Goal: Find contact information: Find contact information

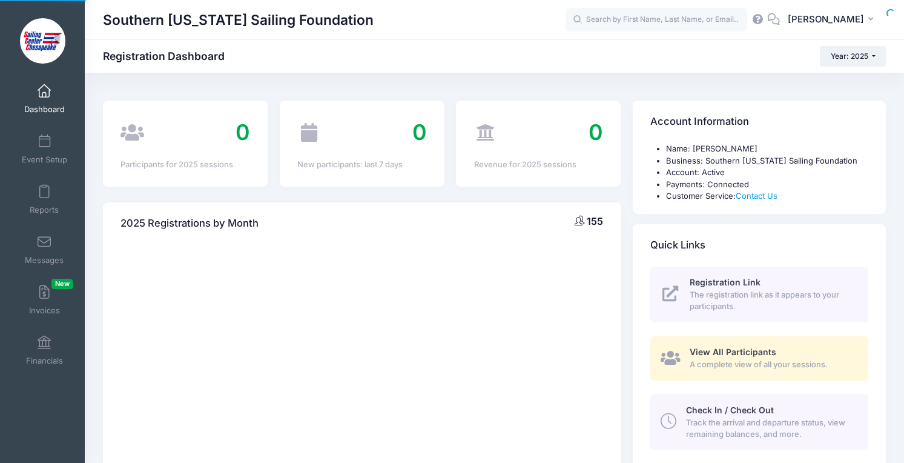
select select
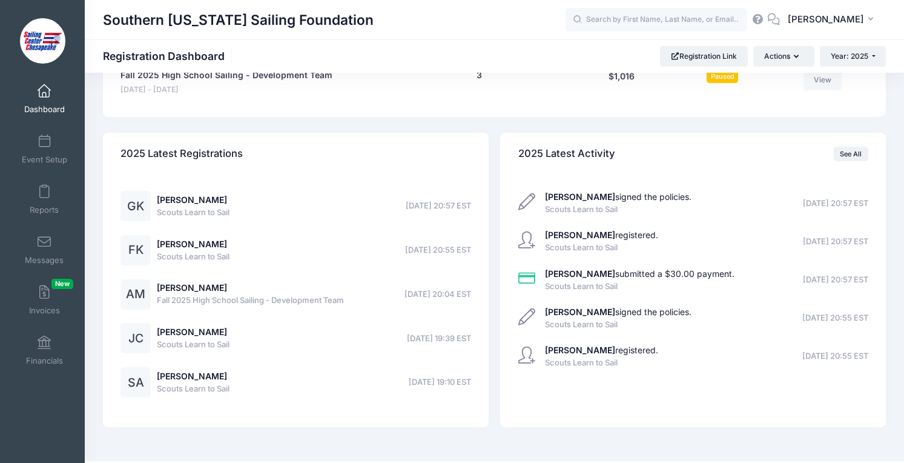
scroll to position [1390, 0]
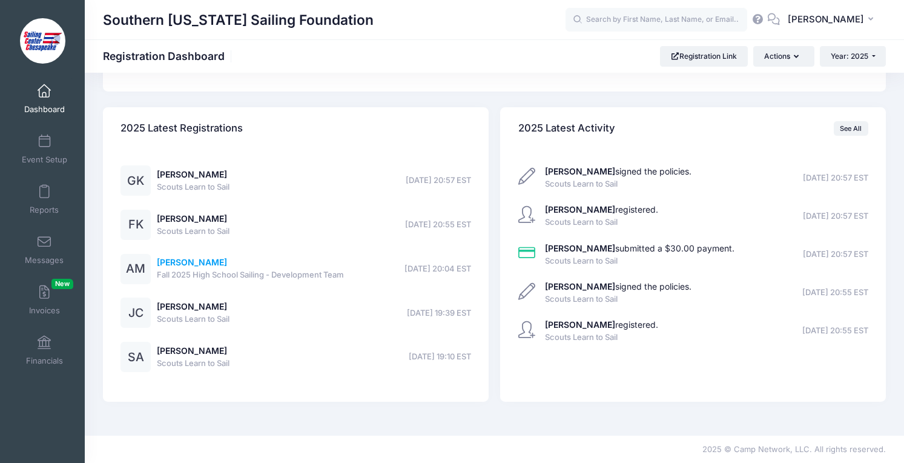
click at [185, 259] on link "Amelia Moran" at bounding box center [192, 262] width 70 height 10
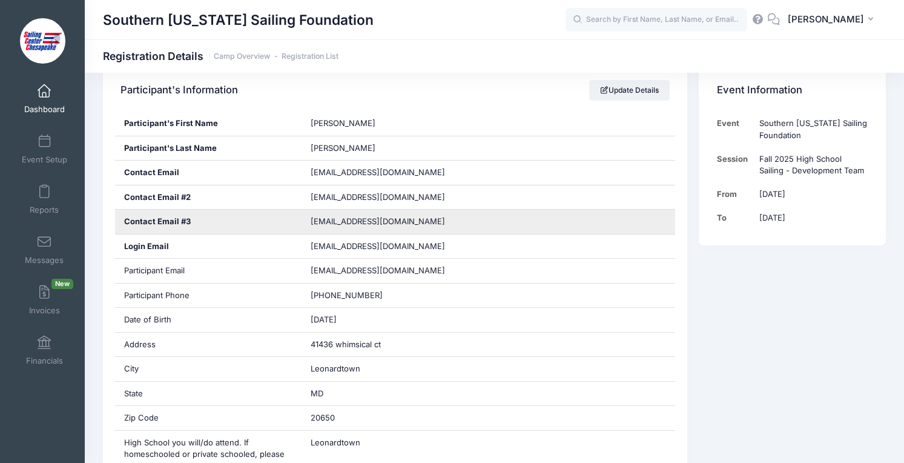
scroll to position [220, 0]
click at [435, 222] on span "[EMAIL_ADDRESS][DOMAIN_NAME]" at bounding box center [386, 220] width 151 height 12
drag, startPoint x: 439, startPoint y: 222, endPoint x: 312, endPoint y: 224, distance: 126.6
click at [312, 224] on span "[EMAIL_ADDRESS][DOMAIN_NAME]" at bounding box center [386, 220] width 151 height 12
copy span "[EMAIL_ADDRESS][DOMAIN_NAME]"
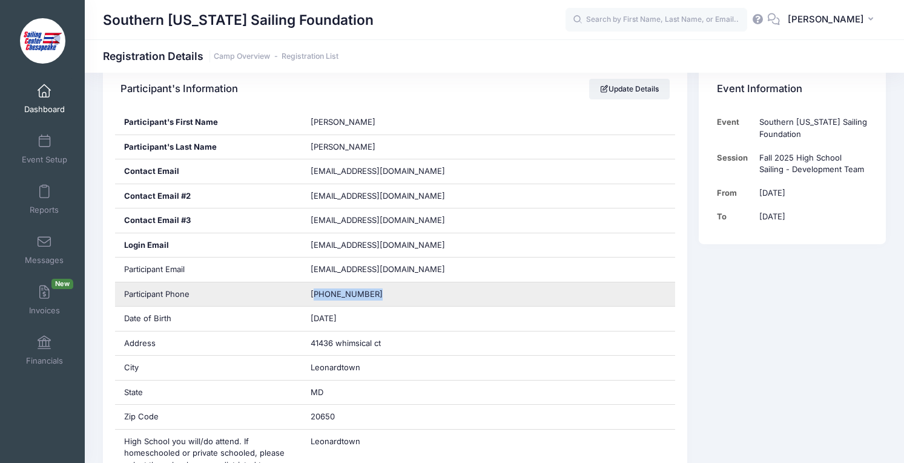
drag, startPoint x: 379, startPoint y: 291, endPoint x: 313, endPoint y: 294, distance: 66.1
click at [313, 294] on div "[PHONE_NUMBER]" at bounding box center [489, 294] width 374 height 24
copy span "[PHONE_NUMBER]"
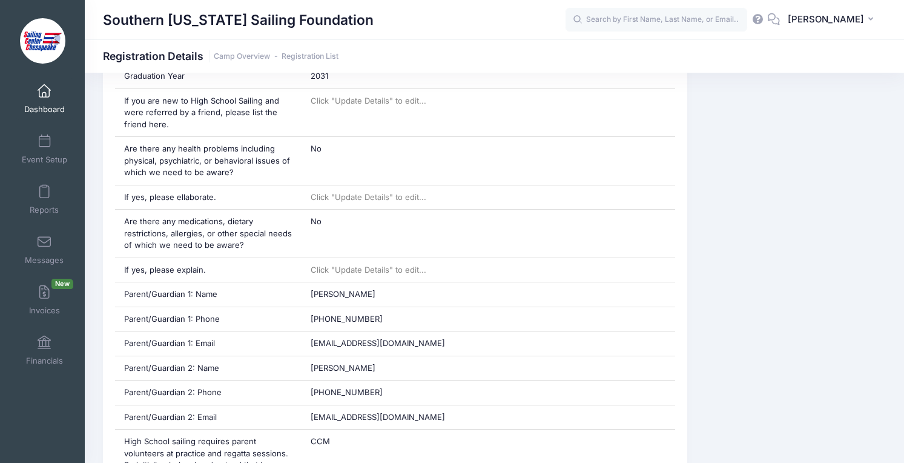
scroll to position [703, 0]
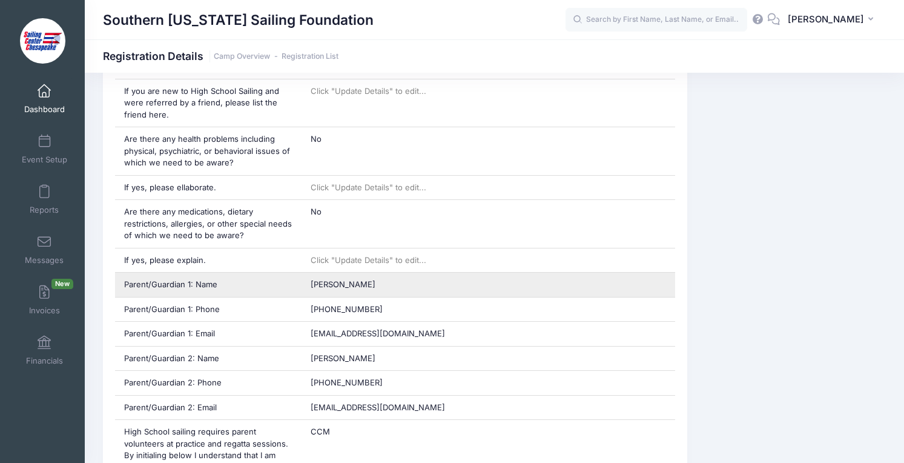
drag, startPoint x: 382, startPoint y: 285, endPoint x: 312, endPoint y: 285, distance: 69.7
click at [312, 285] on div "[PERSON_NAME]" at bounding box center [489, 285] width 374 height 24
copy span "[PERSON_NAME]"
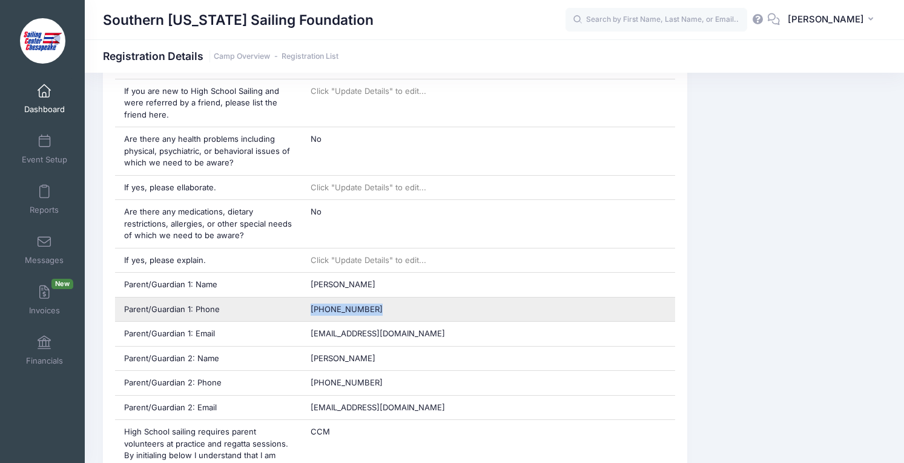
drag, startPoint x: 374, startPoint y: 308, endPoint x: 310, endPoint y: 308, distance: 64.2
click at [310, 308] on div "[PHONE_NUMBER]" at bounding box center [489, 309] width 374 height 24
copy span "[PHONE_NUMBER]"
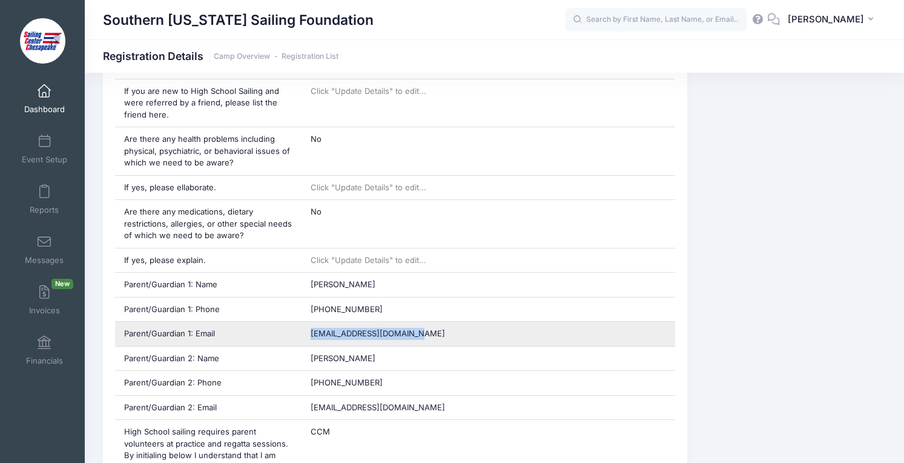
drag, startPoint x: 428, startPoint y: 334, endPoint x: 312, endPoint y: 336, distance: 116.3
click at [312, 336] on div "[EMAIL_ADDRESS][DOMAIN_NAME]" at bounding box center [489, 334] width 374 height 24
copy span "[EMAIL_ADDRESS][DOMAIN_NAME]"
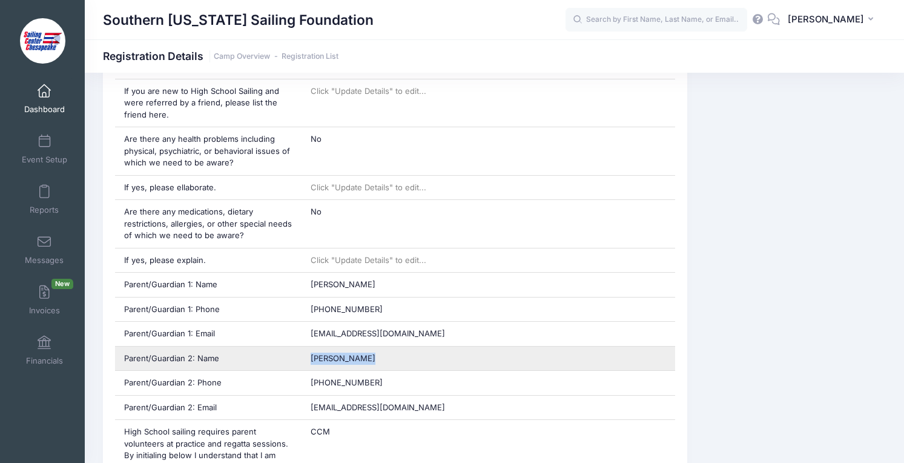
drag, startPoint x: 365, startPoint y: 357, endPoint x: 304, endPoint y: 359, distance: 60.6
click at [304, 359] on div "[PERSON_NAME]" at bounding box center [489, 358] width 374 height 24
copy span "[PERSON_NAME]"
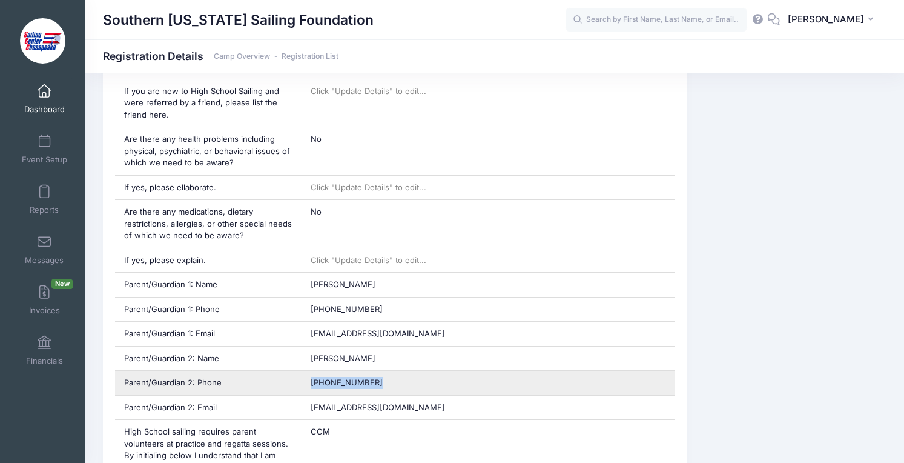
drag, startPoint x: 372, startPoint y: 380, endPoint x: 311, endPoint y: 380, distance: 60.6
click at [311, 380] on div "[PHONE_NUMBER]" at bounding box center [489, 383] width 374 height 24
copy span "[PHONE_NUMBER]"
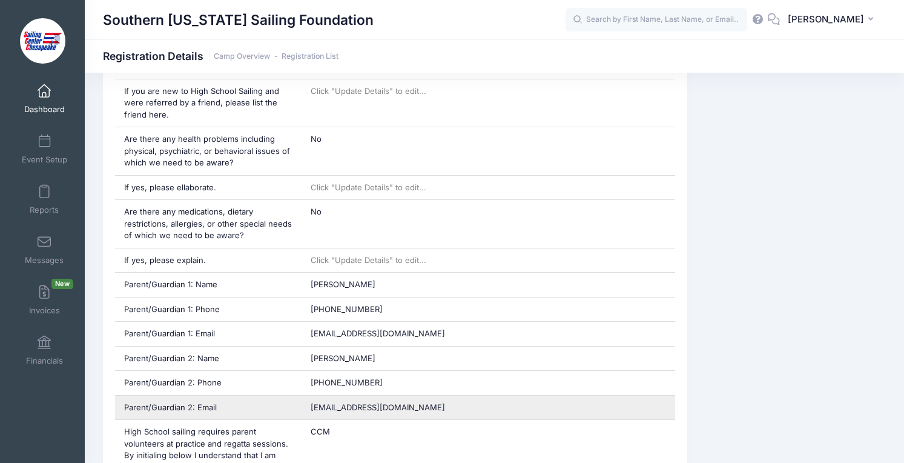
drag, startPoint x: 411, startPoint y: 413, endPoint x: 326, endPoint y: 413, distance: 84.8
click at [326, 413] on div "[EMAIL_ADDRESS][DOMAIN_NAME]" at bounding box center [489, 408] width 374 height 24
drag, startPoint x: 310, startPoint y: 408, endPoint x: 422, endPoint y: 416, distance: 111.7
click at [422, 416] on div "[EMAIL_ADDRESS][DOMAIN_NAME]" at bounding box center [489, 408] width 374 height 24
copy span "[EMAIL_ADDRESS][DOMAIN_NAME]"
